Goal: Transaction & Acquisition: Purchase product/service

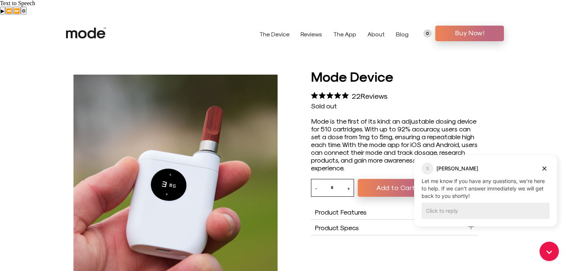
click at [370, 129] on div "Mode is the first of its kind: an adjustable dosing device for 510 cartridges. …" at bounding box center [394, 144] width 167 height 55
click at [543, 169] on icon "Dismiss campaign" at bounding box center [544, 169] width 4 height 4
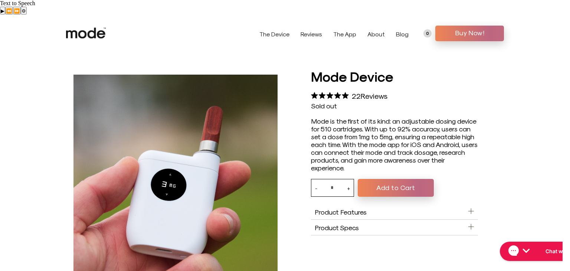
click at [277, 30] on link "The Device" at bounding box center [274, 33] width 30 height 7
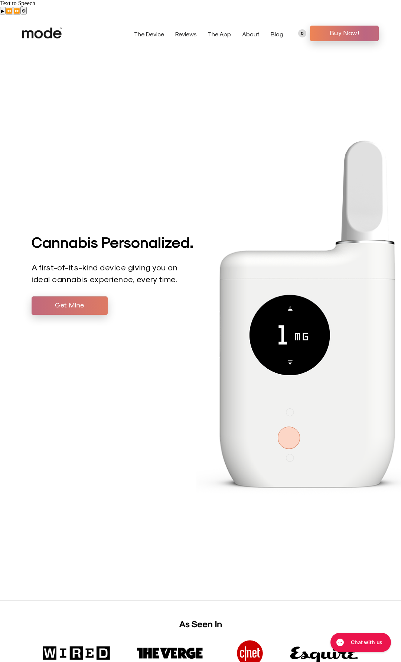
click at [69, 299] on span "Get Mine" at bounding box center [69, 304] width 65 height 11
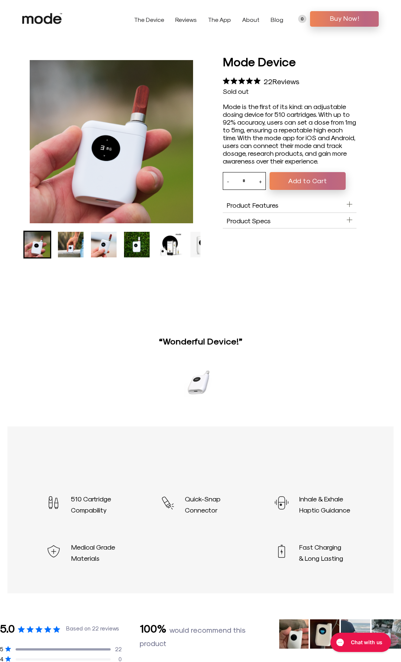
click at [296, 181] on button "Add to Cart" at bounding box center [307, 181] width 76 height 18
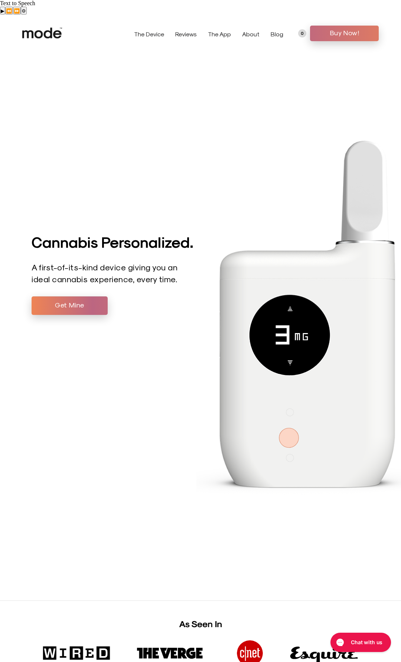
click at [319, 27] on span "Buy Now!" at bounding box center [343, 32] width 57 height 11
